Goal: Task Accomplishment & Management: Use online tool/utility

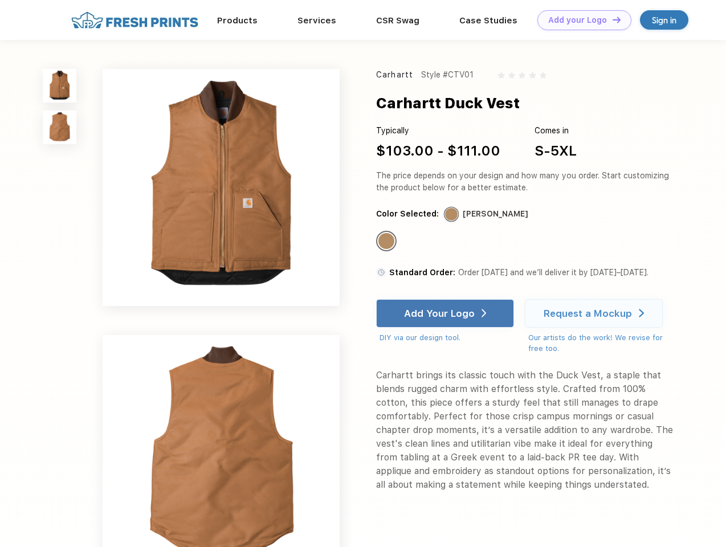
click at [580, 20] on link "Add your Logo Design Tool" at bounding box center [584, 20] width 94 height 20
click at [0, 0] on div "Design Tool" at bounding box center [0, 0] width 0 height 0
click at [611, 19] on link "Add your Logo Design Tool" at bounding box center [584, 20] width 94 height 20
click at [60, 85] on img at bounding box center [60, 86] width 34 height 34
click at [60, 128] on img at bounding box center [60, 128] width 34 height 34
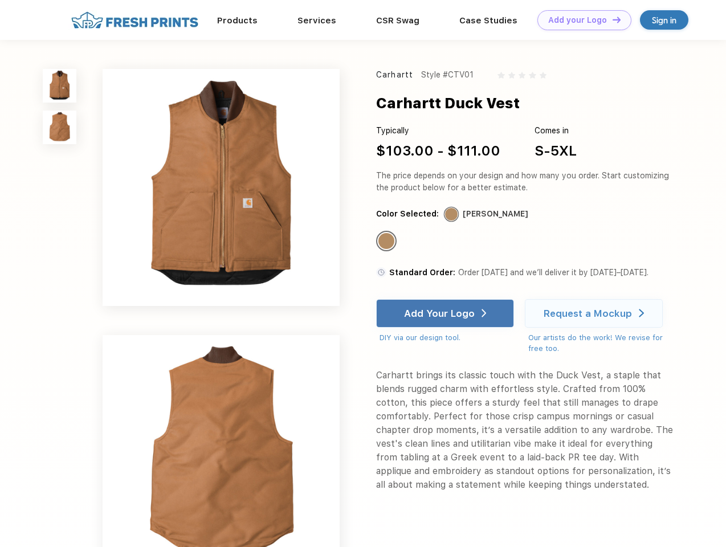
click at [388, 242] on div "Standard Color" at bounding box center [386, 241] width 16 height 16
click at [446, 313] on div "Add Your Logo" at bounding box center [439, 313] width 71 height 11
click at [596, 313] on div "Request a Mockup" at bounding box center [588, 313] width 88 height 11
